Goal: Task Accomplishment & Management: Complete application form

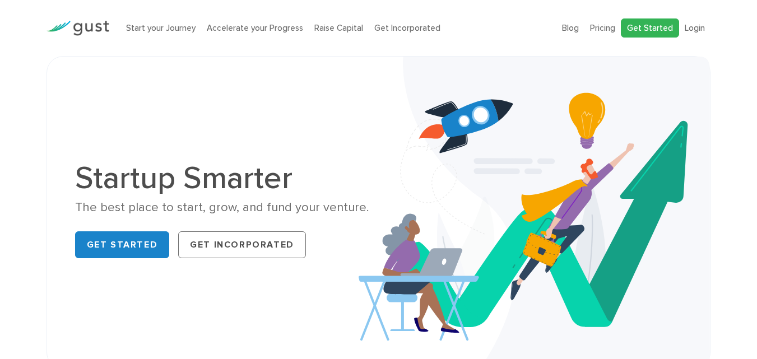
click at [655, 22] on link "Get Started" at bounding box center [650, 28] width 58 height 20
click at [665, 23] on link "Get Started" at bounding box center [650, 28] width 58 height 20
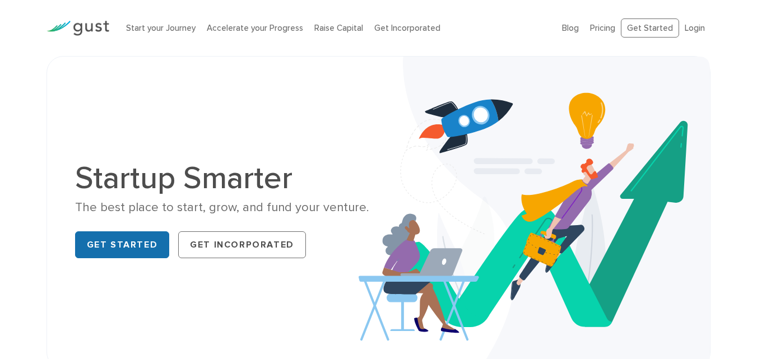
click at [142, 240] on link "Get Started" at bounding box center [122, 244] width 95 height 27
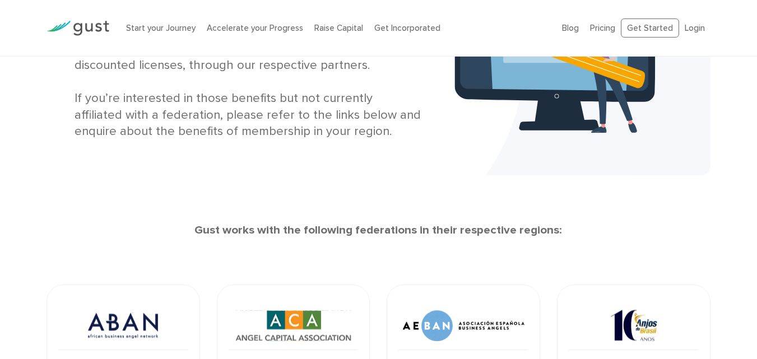
scroll to position [112, 0]
